Goal: Task Accomplishment & Management: Manage account settings

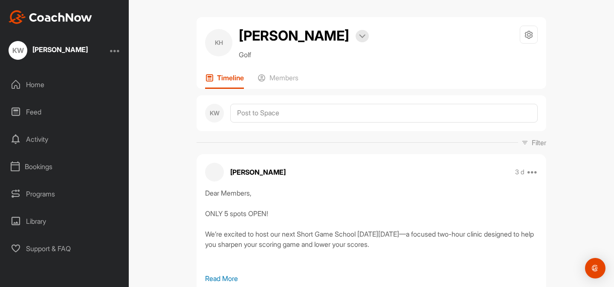
click at [27, 192] on div "Programs" at bounding box center [65, 193] width 120 height 21
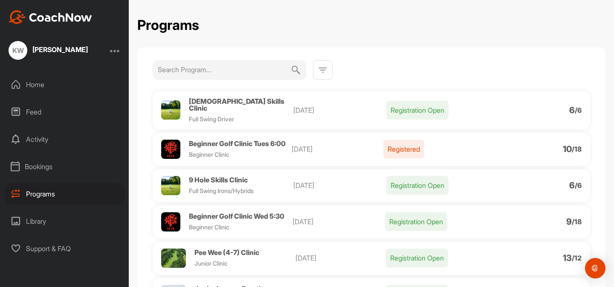
click at [217, 139] on span "Beginner Golf Clinic Tues 6:00" at bounding box center [237, 143] width 97 height 9
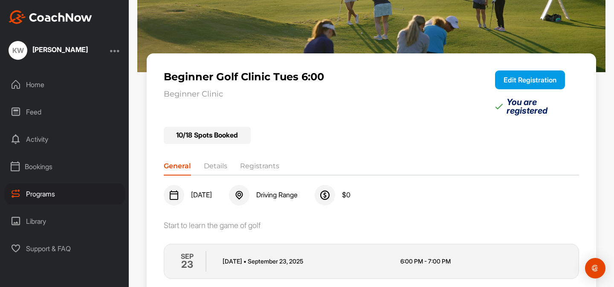
scroll to position [101, 0]
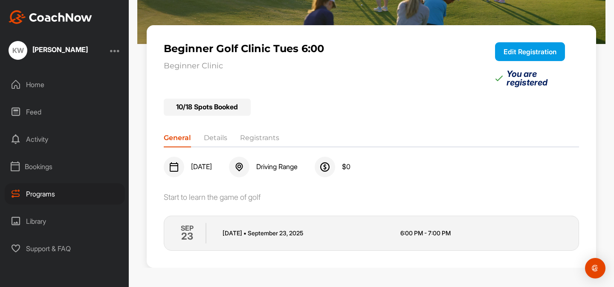
click at [219, 135] on li "Details" at bounding box center [215, 140] width 23 height 14
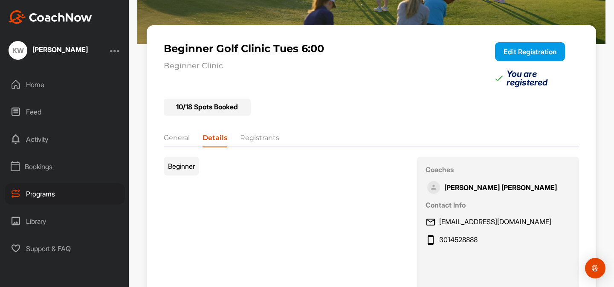
click at [259, 135] on li "Registrants" at bounding box center [259, 140] width 39 height 14
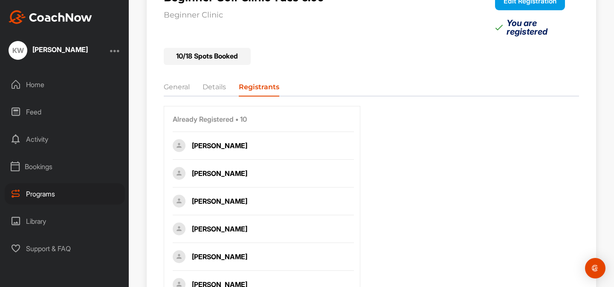
scroll to position [154, 0]
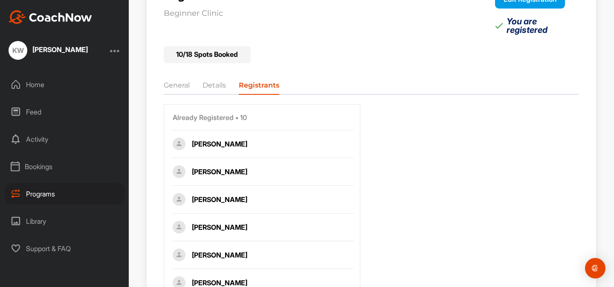
click at [248, 174] on div "[PERSON_NAME]" at bounding box center [272, 171] width 161 height 10
click at [227, 170] on div "[PERSON_NAME]" at bounding box center [272, 171] width 161 height 10
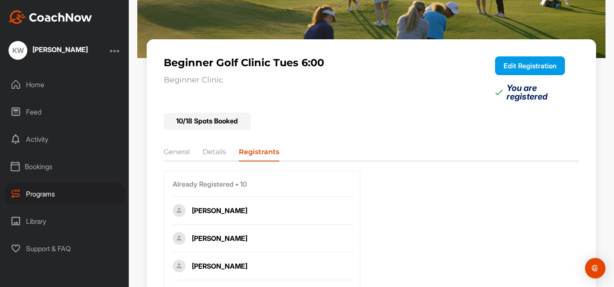
scroll to position [81, 0]
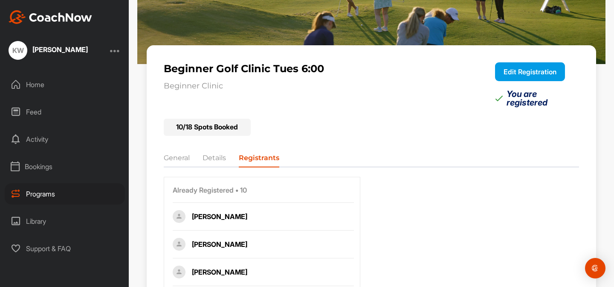
click at [515, 72] on button "Edit Registration" at bounding box center [530, 71] width 70 height 19
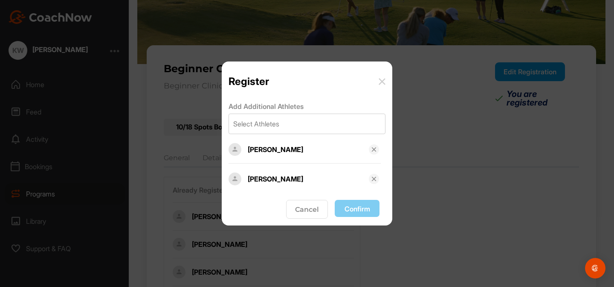
click at [375, 148] on img at bounding box center [374, 149] width 7 height 7
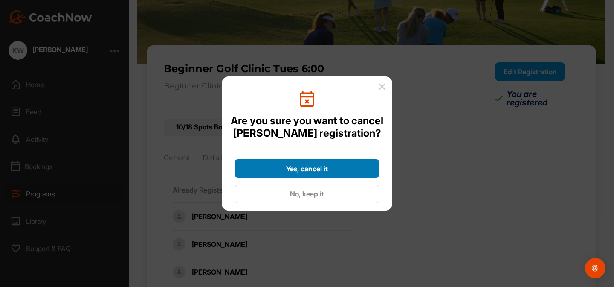
click at [311, 168] on span "Yes, cancel it" at bounding box center [307, 168] width 42 height 9
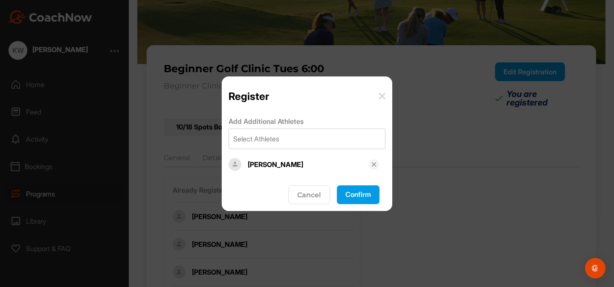
click at [358, 194] on button "Confirm" at bounding box center [358, 194] width 43 height 19
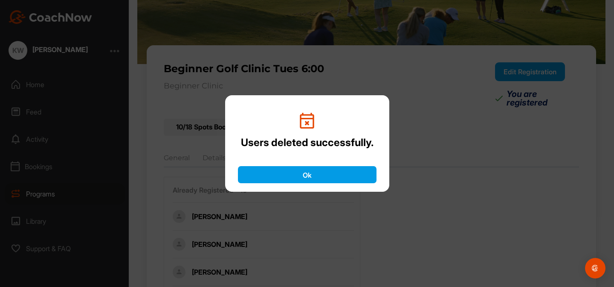
click at [305, 175] on button "Ok" at bounding box center [307, 174] width 139 height 17
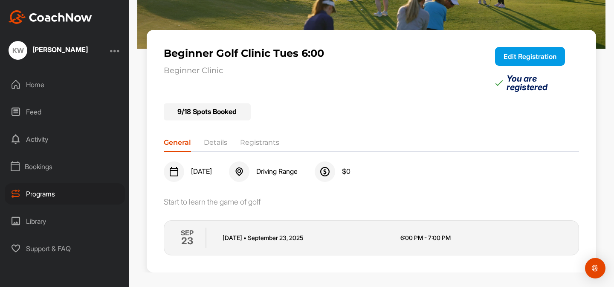
scroll to position [101, 0]
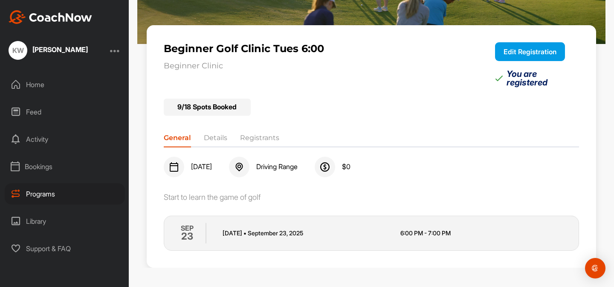
click at [255, 137] on li "Registrants" at bounding box center [259, 140] width 39 height 14
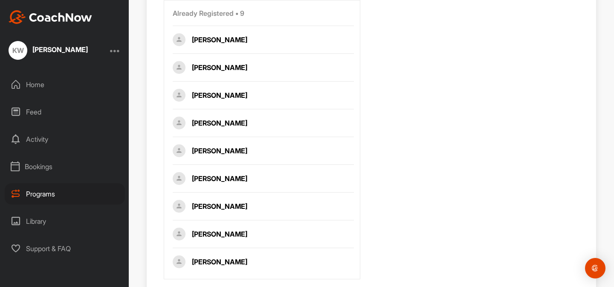
scroll to position [286, 0]
